Goal: Book appointment/travel/reservation

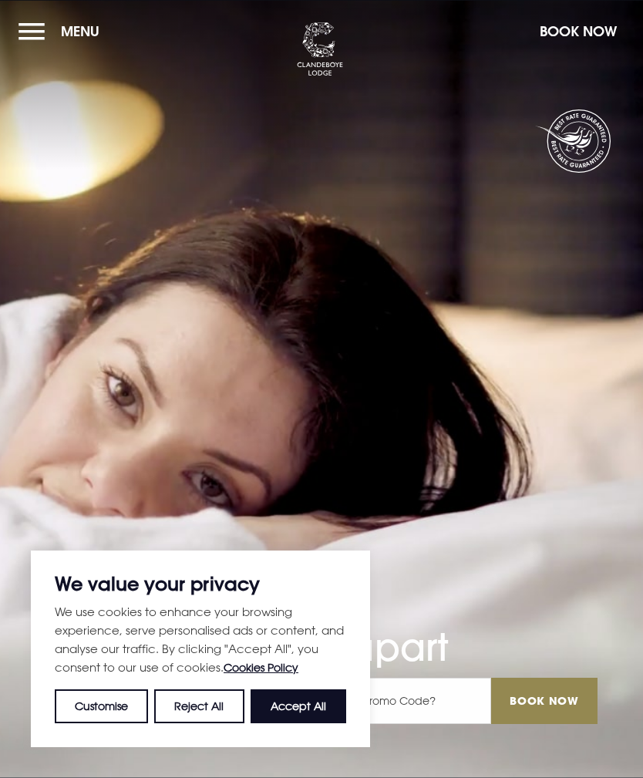
click at [318, 703] on button "Accept All" at bounding box center [299, 706] width 96 height 34
checkbox input "true"
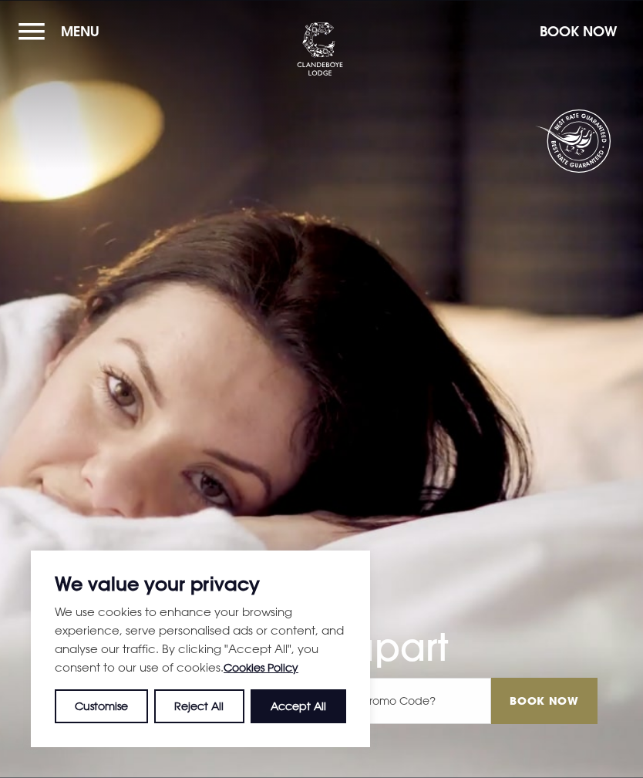
checkbox input "true"
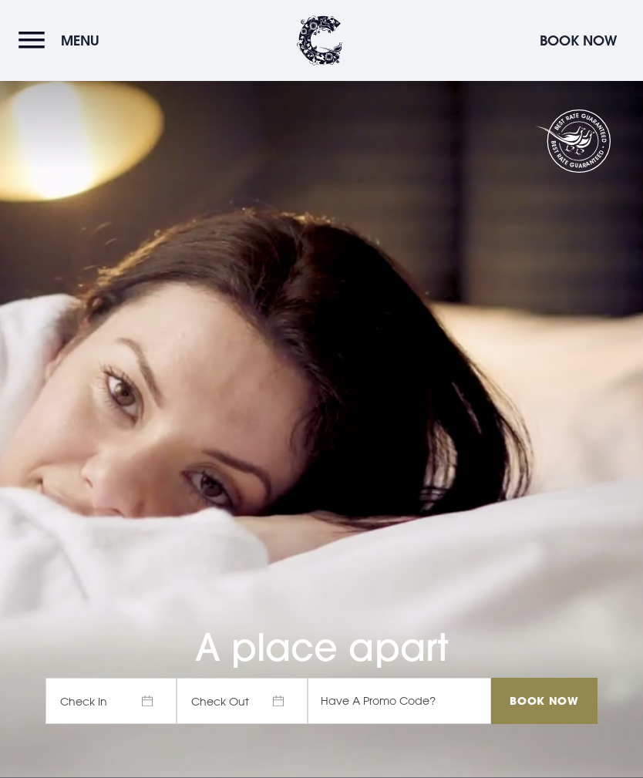
click at [55, 42] on button "Menu" at bounding box center [63, 40] width 89 height 33
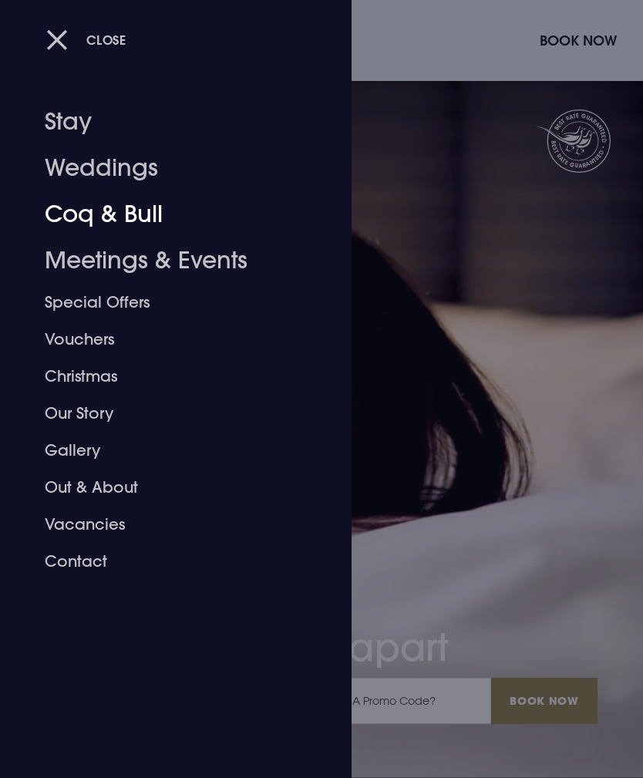
click at [146, 209] on link "Coq & Bull" at bounding box center [167, 214] width 244 height 46
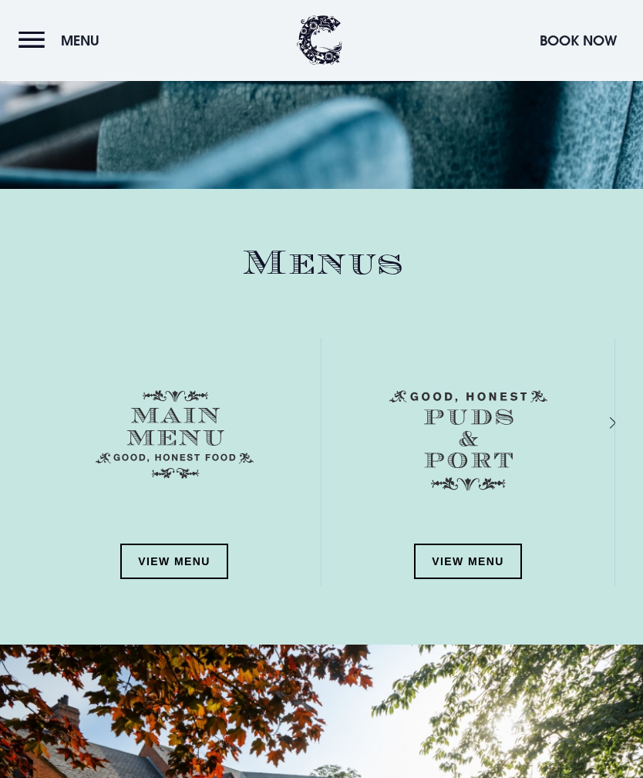
scroll to position [1735, 0]
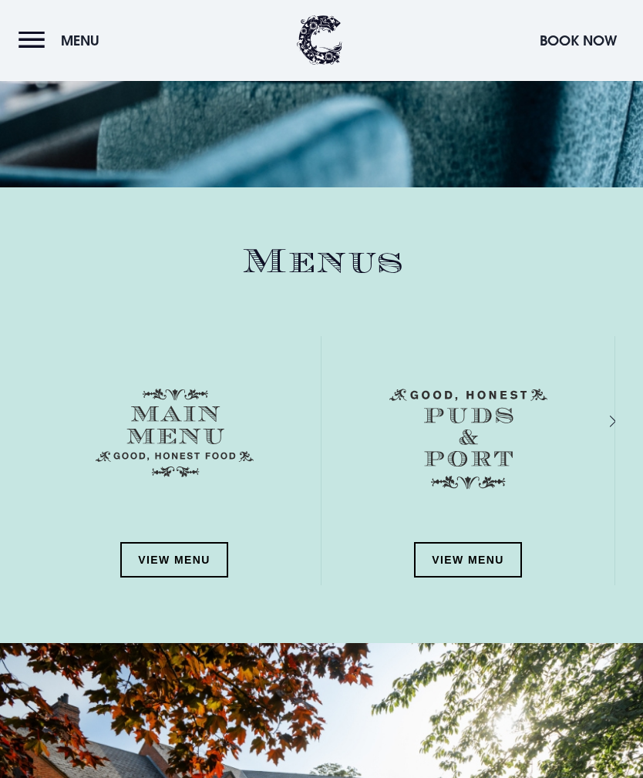
click at [197, 555] on link "View Menu" at bounding box center [174, 560] width 108 height 35
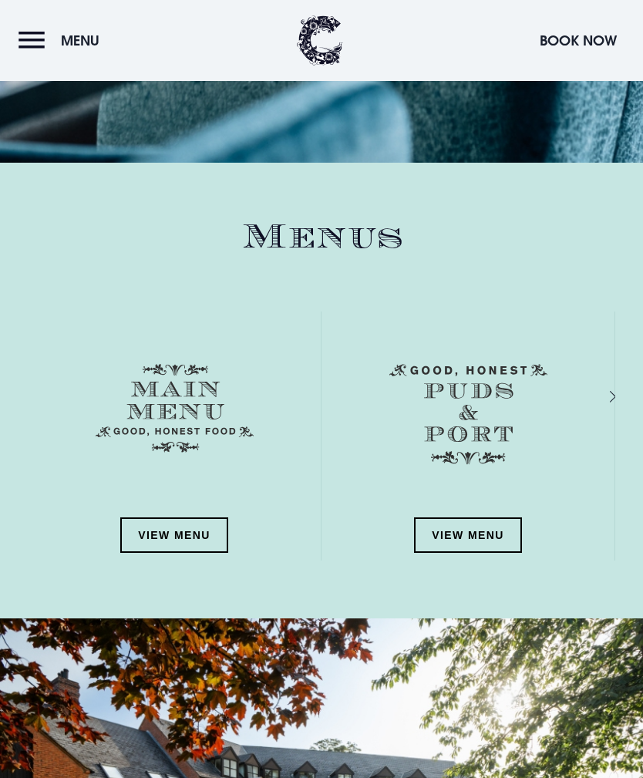
click at [580, 45] on button "Book Now" at bounding box center [578, 40] width 93 height 33
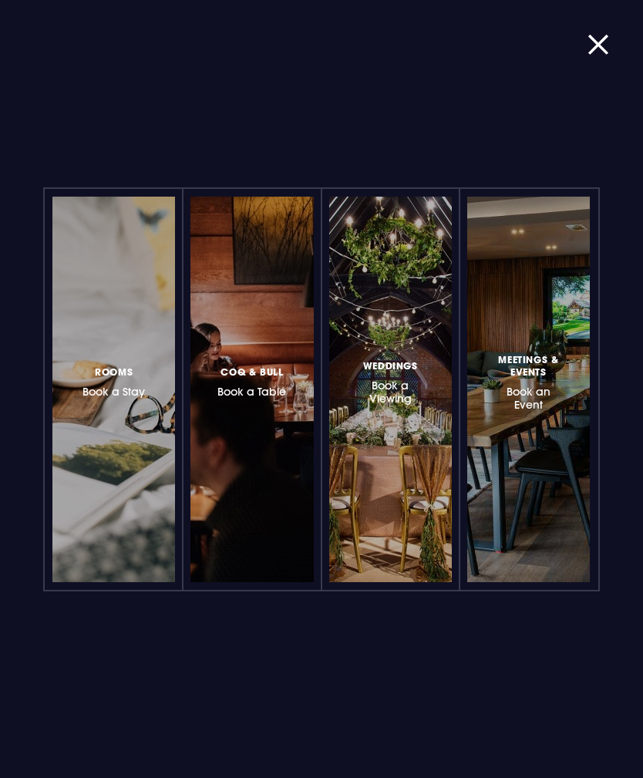
click at [266, 379] on h3 "Coq & Bull Book a Table" at bounding box center [251, 380] width 69 height 35
click at [598, 40] on button "button" at bounding box center [607, 44] width 40 height 15
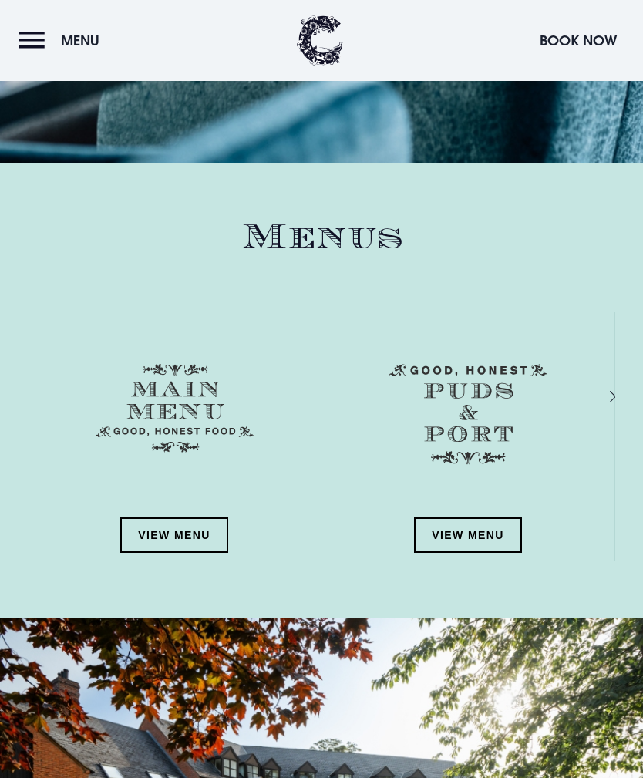
click at [39, 44] on button "Menu" at bounding box center [63, 40] width 89 height 33
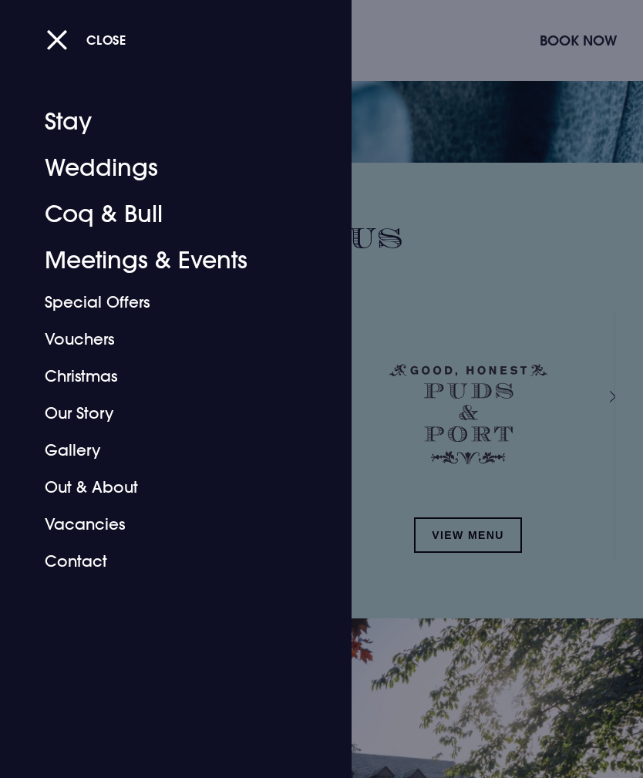
click at [61, 44] on button "Close" at bounding box center [86, 40] width 80 height 32
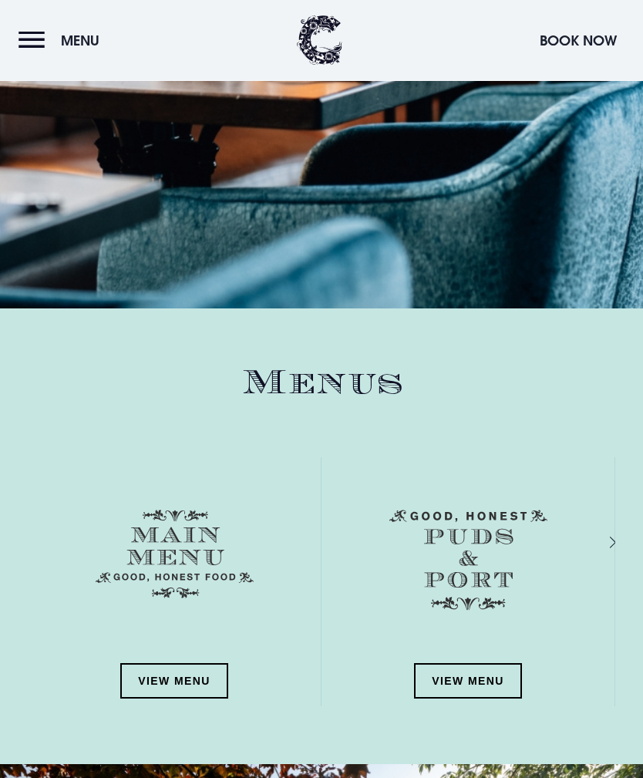
scroll to position [1718, 0]
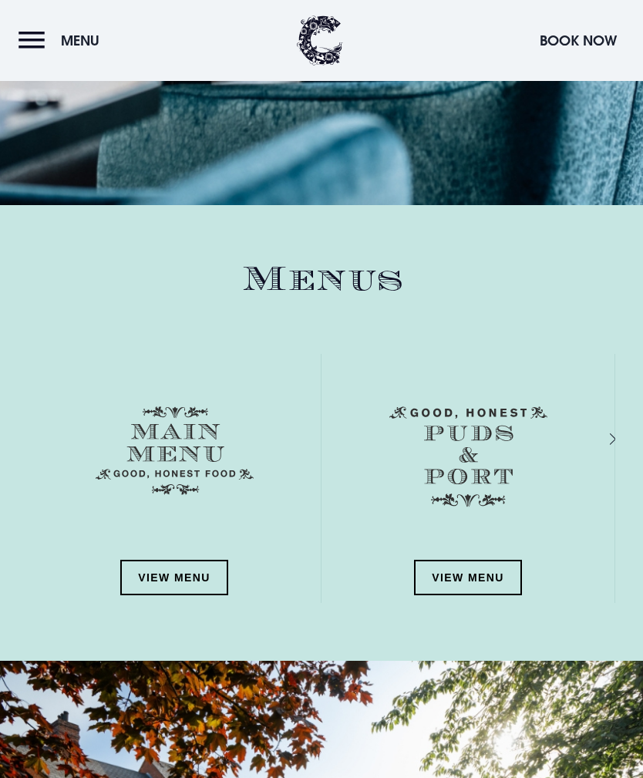
click at [167, 578] on link "View Menu" at bounding box center [174, 577] width 108 height 35
